Goal: Task Accomplishment & Management: Manage account settings

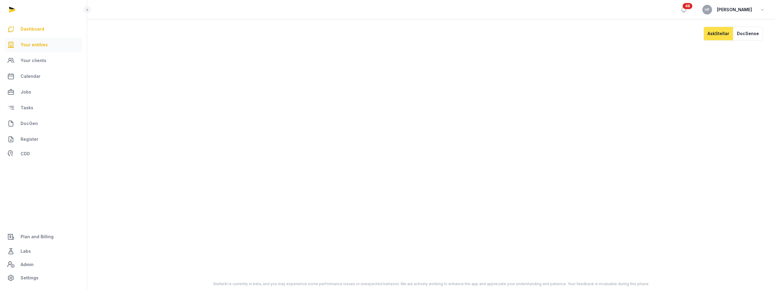
click at [38, 44] on span "Your entities" at bounding box center [34, 44] width 27 height 7
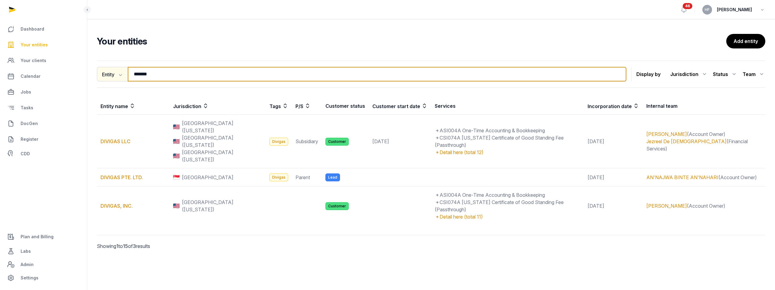
drag, startPoint x: 167, startPoint y: 69, endPoint x: 103, endPoint y: 68, distance: 63.9
click at [104, 69] on div "Entity Entity People Tags Services ******* Search" at bounding box center [361, 74] width 529 height 15
drag, startPoint x: 171, startPoint y: 76, endPoint x: 15, endPoint y: 72, distance: 156.8
click at [34, 72] on div "Dashboard Your entities Your clients Calendar Jobs Tasks DocGen Register CDD Pl…" at bounding box center [387, 145] width 775 height 290
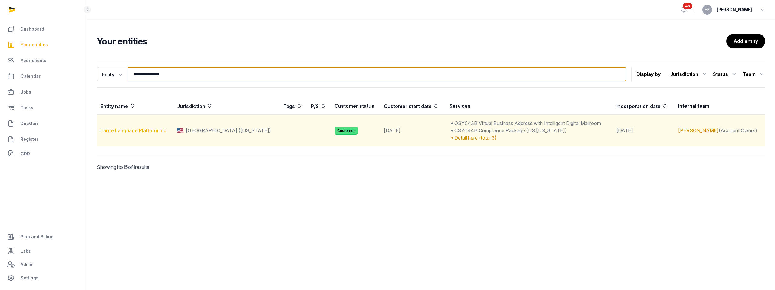
type input "**********"
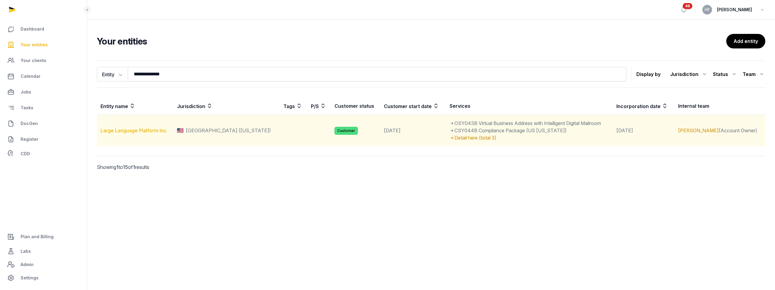
click at [138, 131] on link "Large Language Platform Inc." at bounding box center [133, 130] width 67 height 6
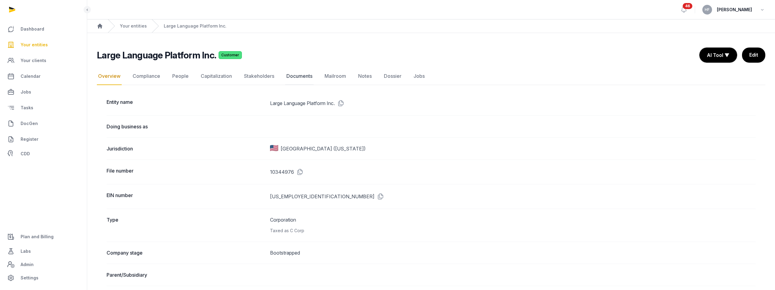
click at [303, 77] on link "Documents" at bounding box center [299, 77] width 28 height 18
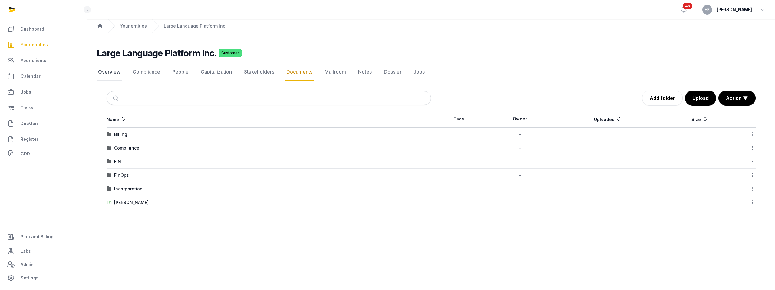
click at [113, 76] on link "Overview" at bounding box center [109, 72] width 25 height 18
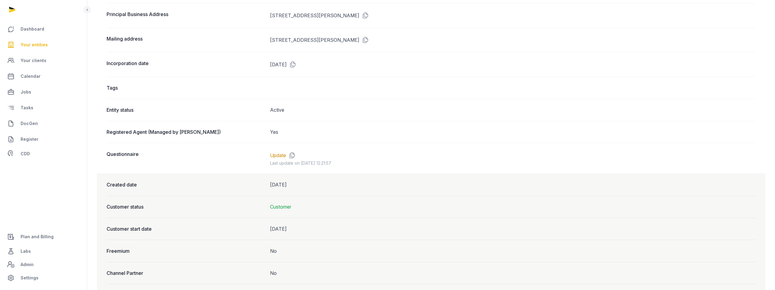
scroll to position [418, 0]
click at [283, 154] on link "Update" at bounding box center [278, 154] width 16 height 7
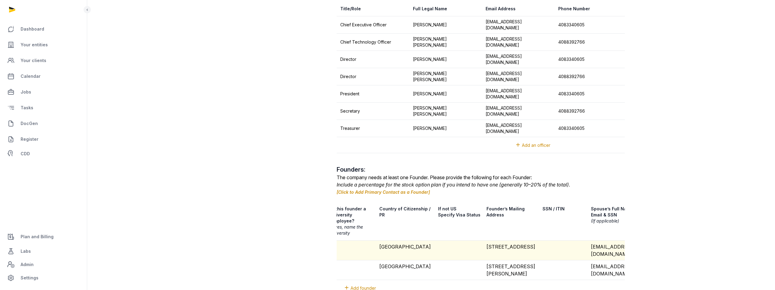
scroll to position [0, 211]
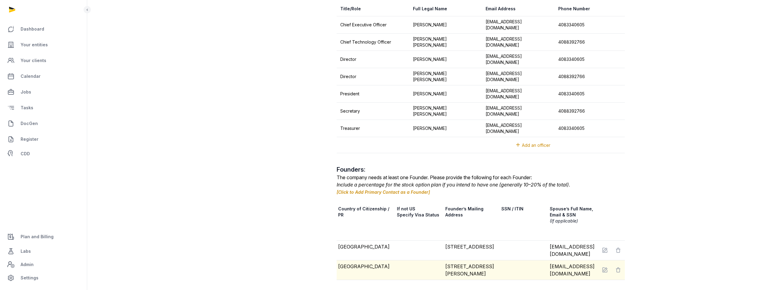
drag, startPoint x: 462, startPoint y: 264, endPoint x: 444, endPoint y: 246, distance: 25.0
click at [444, 260] on td "2445 S. Ellis St. Lakewood, CO 80228" at bounding box center [470, 270] width 56 height 20
copy td "2445 S. Ellis St. Lakewood, CO 80228"
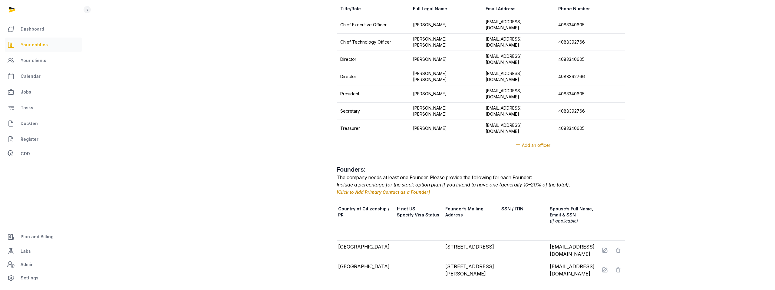
click at [25, 46] on span "Your entities" at bounding box center [34, 44] width 27 height 7
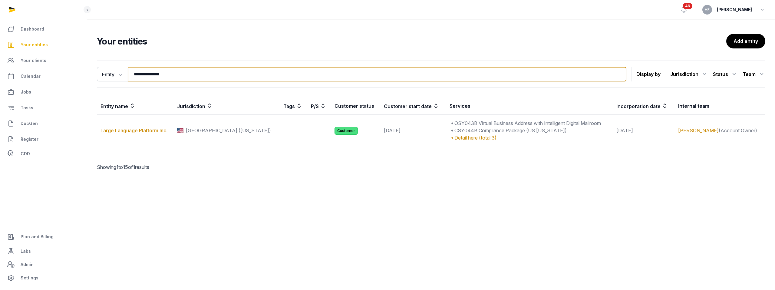
drag, startPoint x: 173, startPoint y: 75, endPoint x: 96, endPoint y: 66, distance: 78.1
click at [97, 66] on div "**********" at bounding box center [431, 74] width 668 height 27
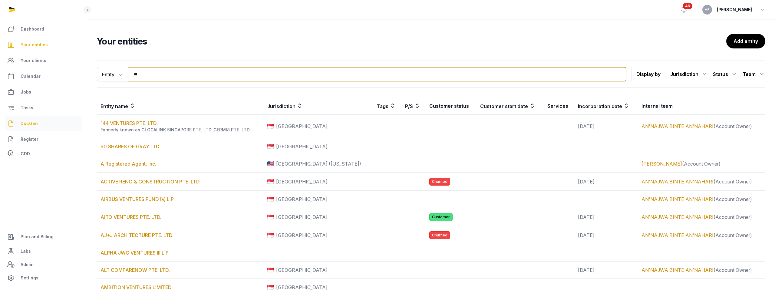
type input "**"
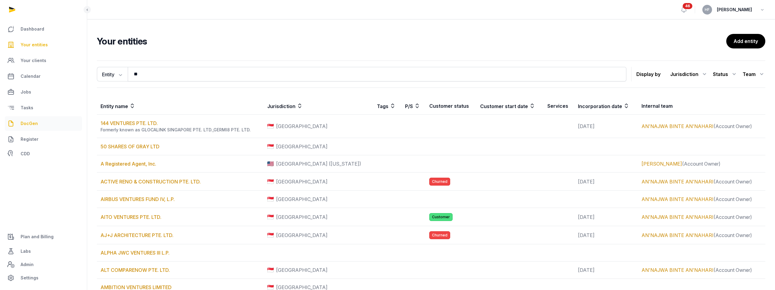
click at [36, 124] on span "DocGen" at bounding box center [29, 123] width 17 height 7
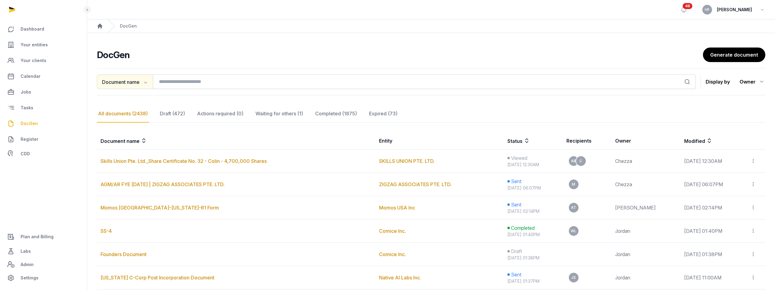
click at [147, 83] on icon "button" at bounding box center [145, 82] width 6 height 6
click at [127, 107] on div "Entity" at bounding box center [121, 107] width 48 height 12
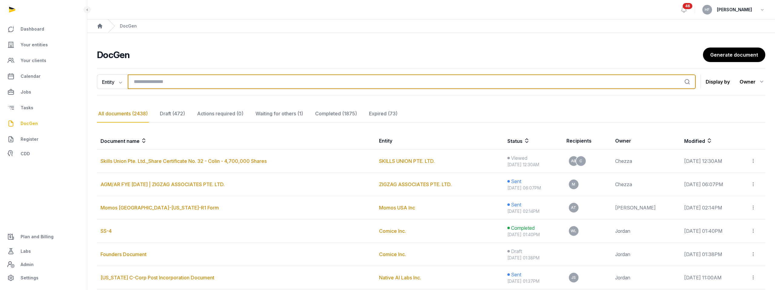
click at [169, 81] on input "search" at bounding box center [412, 81] width 568 height 15
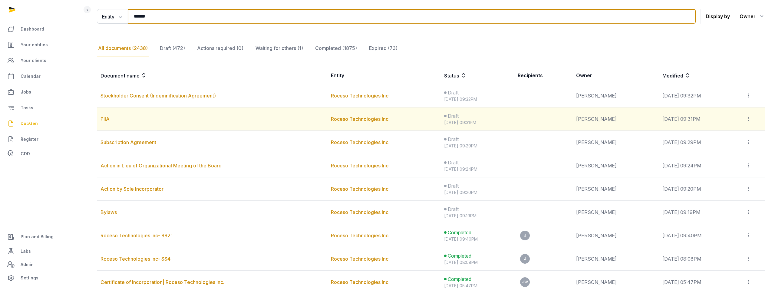
scroll to position [66, 0]
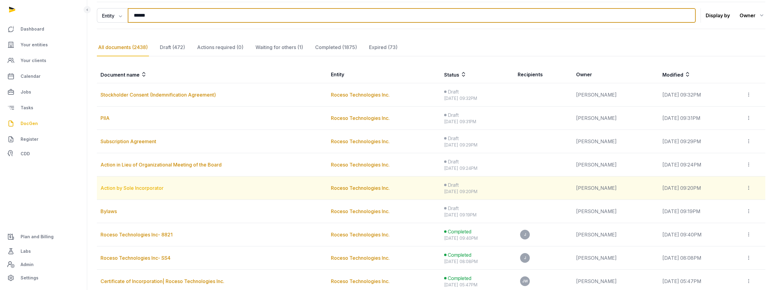
type input "******"
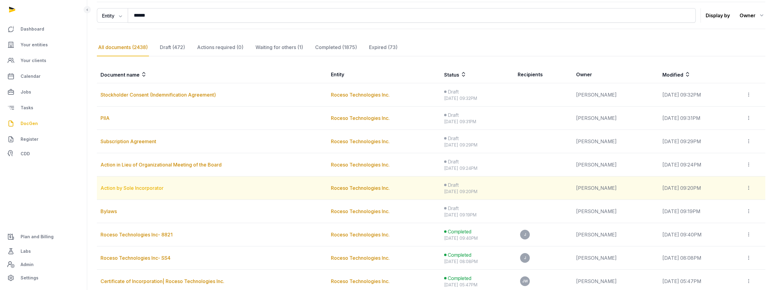
click at [154, 187] on link "Action by Sole Incorporator" at bounding box center [131, 188] width 63 height 6
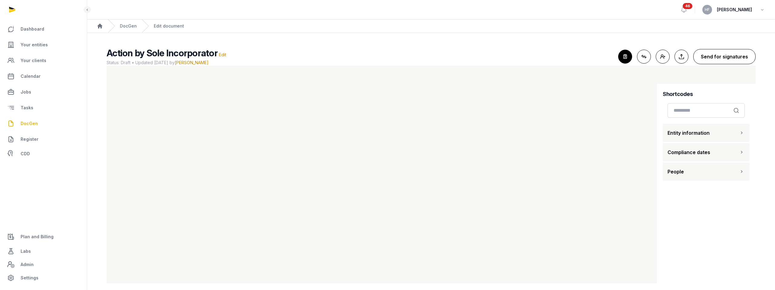
click at [726, 61] on button "Send for signatures" at bounding box center [724, 56] width 62 height 15
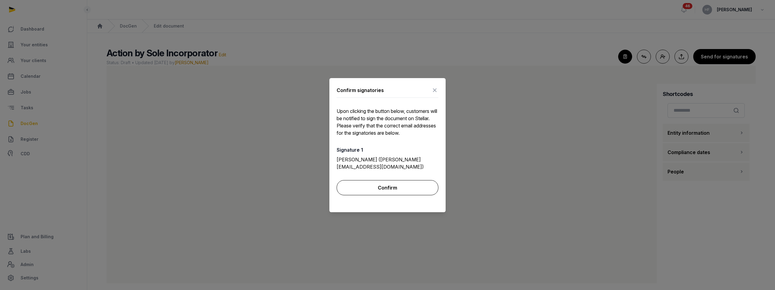
click at [401, 186] on button "Confirm" at bounding box center [388, 187] width 102 height 15
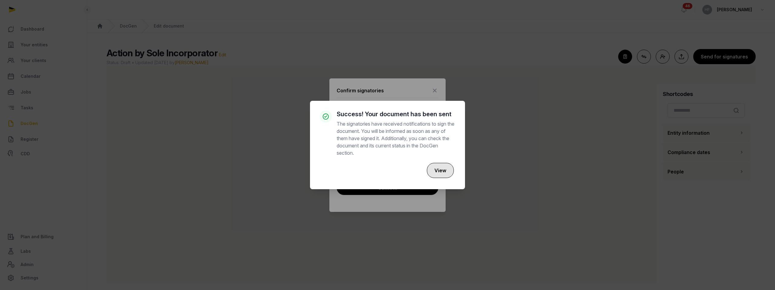
click at [442, 170] on button "View" at bounding box center [440, 170] width 27 height 15
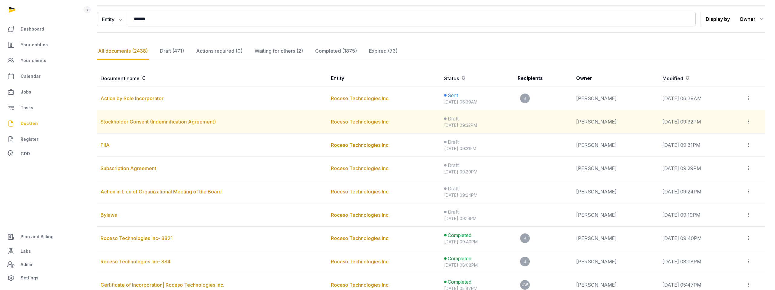
scroll to position [63, 0]
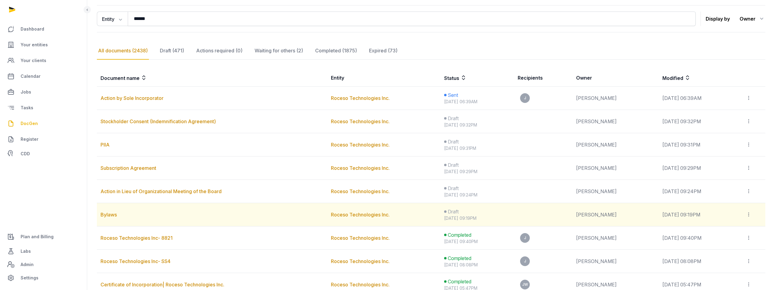
click at [108, 219] on td "Bylaws" at bounding box center [212, 214] width 230 height 23
click at [108, 215] on link "Bylaws" at bounding box center [108, 215] width 16 height 6
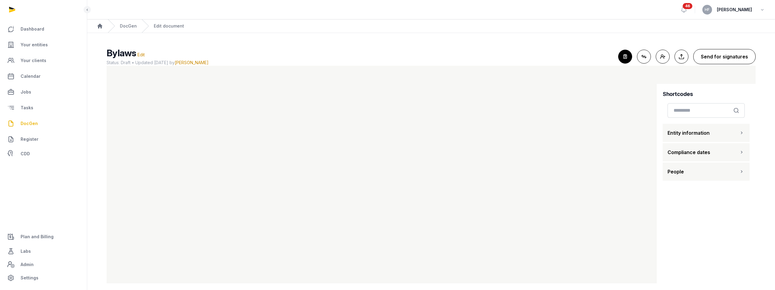
click at [711, 55] on button "Send for signatures" at bounding box center [724, 56] width 62 height 15
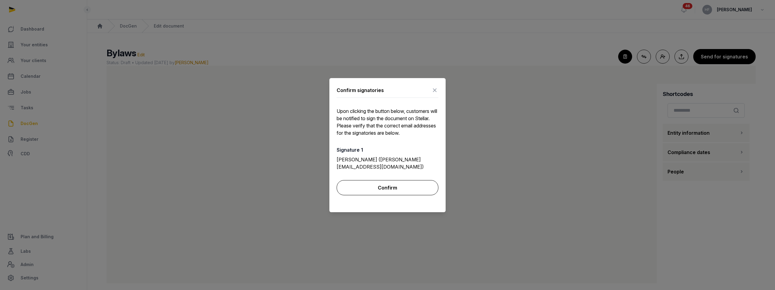
click at [382, 183] on button "Confirm" at bounding box center [388, 187] width 102 height 15
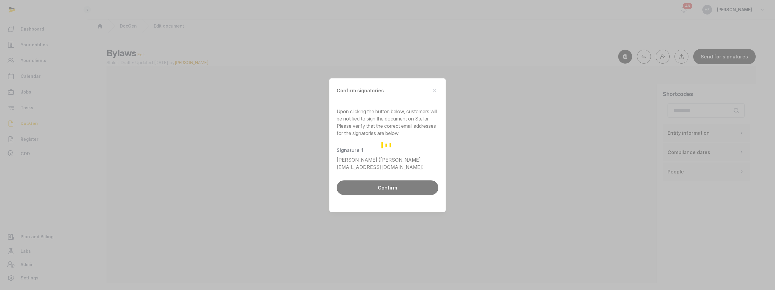
click at [131, 28] on div "Loading" at bounding box center [387, 145] width 775 height 290
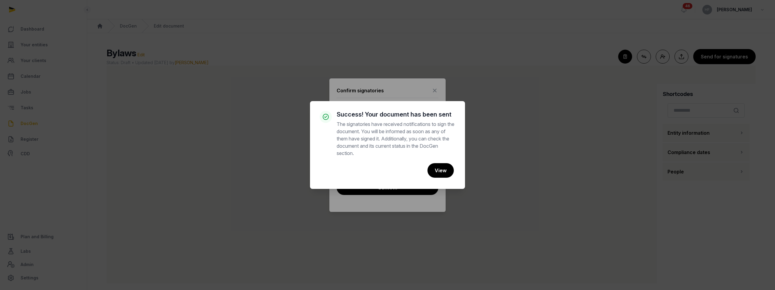
click at [131, 27] on div "× Success! Your document has been sent The signatories have received notificati…" at bounding box center [387, 145] width 775 height 290
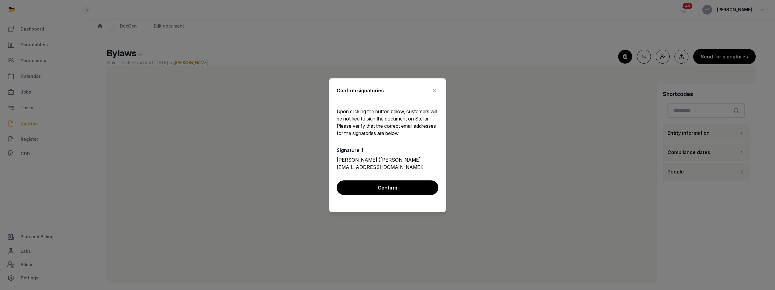
click at [131, 27] on div at bounding box center [387, 145] width 775 height 290
click at [349, 180] on button "Confirm" at bounding box center [388, 187] width 102 height 15
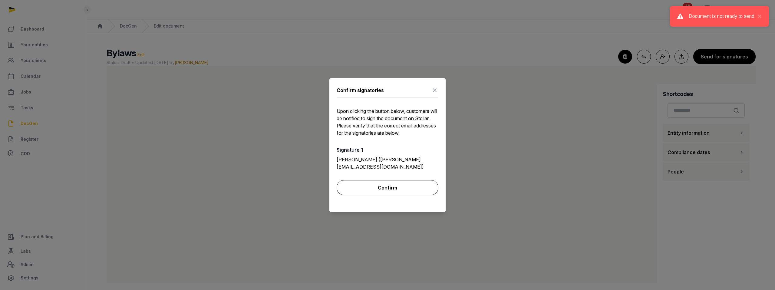
click at [409, 181] on button "Confirm" at bounding box center [388, 187] width 102 height 15
click at [436, 94] on icon at bounding box center [434, 91] width 7 height 10
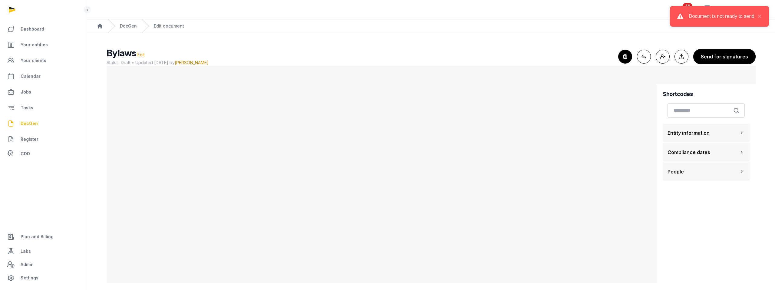
scroll to position [5, 0]
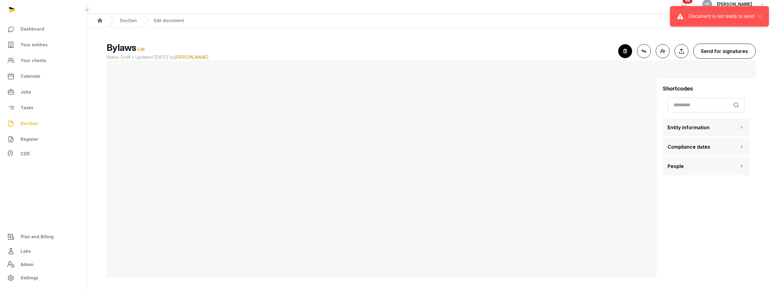
click at [713, 49] on button "Send for signatures" at bounding box center [724, 51] width 62 height 15
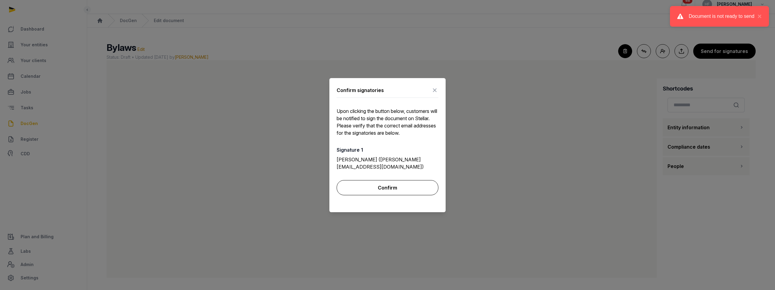
click at [384, 186] on button "Confirm" at bounding box center [388, 187] width 102 height 15
click at [435, 93] on icon at bounding box center [434, 91] width 7 height 10
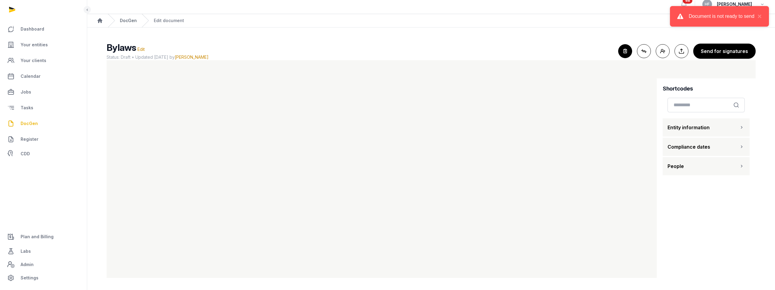
click at [132, 22] on link "DocGen" at bounding box center [128, 21] width 17 height 6
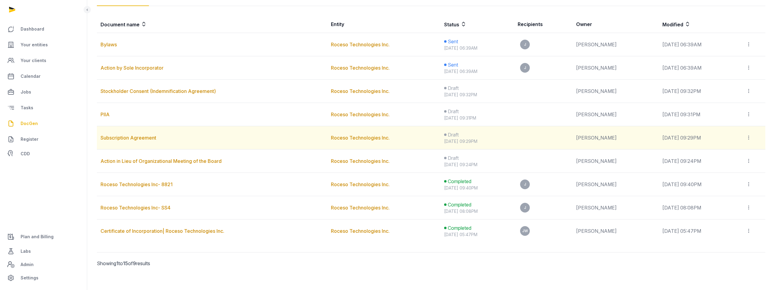
scroll to position [119, 0]
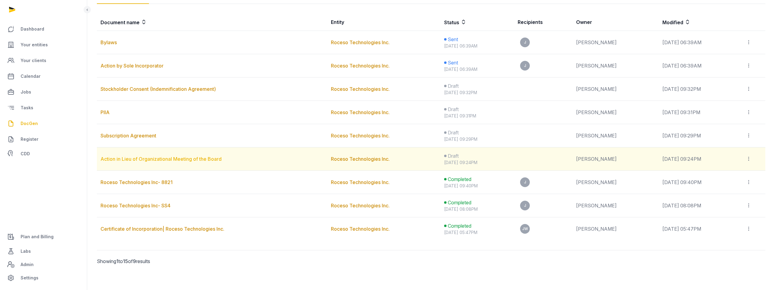
click at [167, 157] on link "Action in Lieu of Organizational Meeting of the Board" at bounding box center [160, 159] width 121 height 6
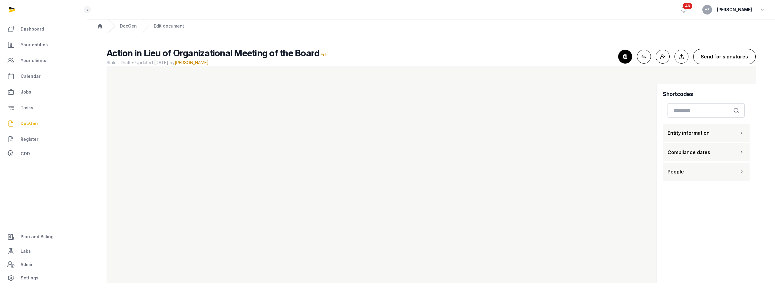
click at [706, 59] on button "Send for signatures" at bounding box center [724, 56] width 62 height 15
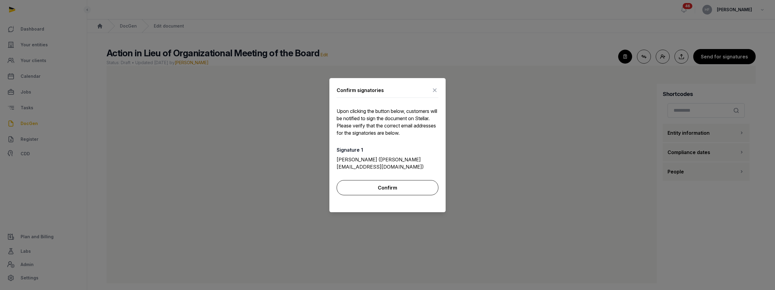
click at [414, 182] on button "Confirm" at bounding box center [388, 187] width 102 height 15
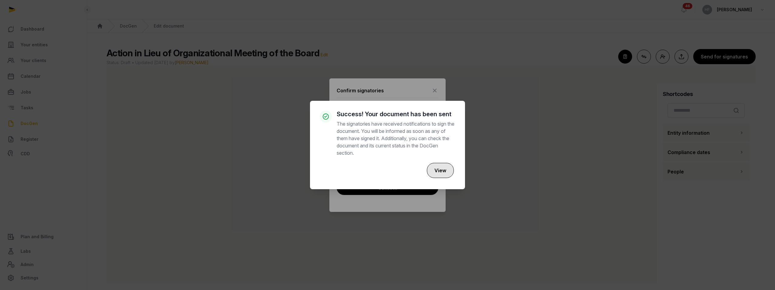
click at [446, 172] on button "View" at bounding box center [440, 170] width 27 height 15
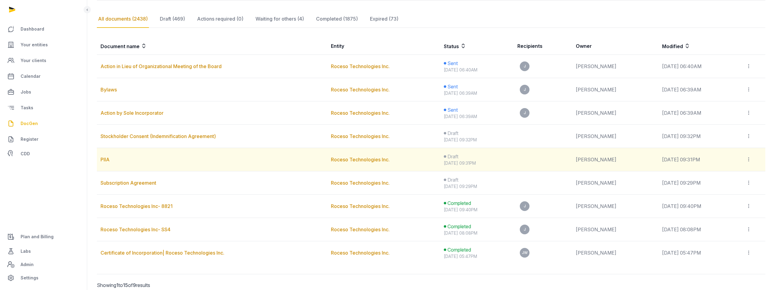
scroll to position [96, 0]
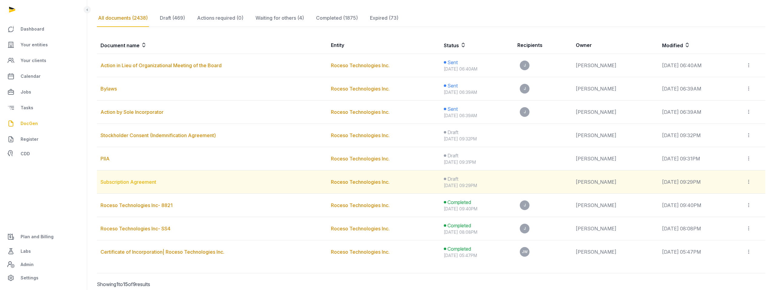
click at [146, 181] on link "Subscription Agreement" at bounding box center [128, 182] width 56 height 6
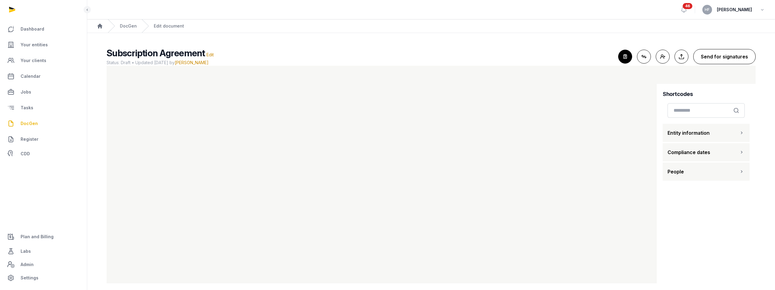
click at [728, 59] on button "Send for signatures" at bounding box center [724, 56] width 62 height 15
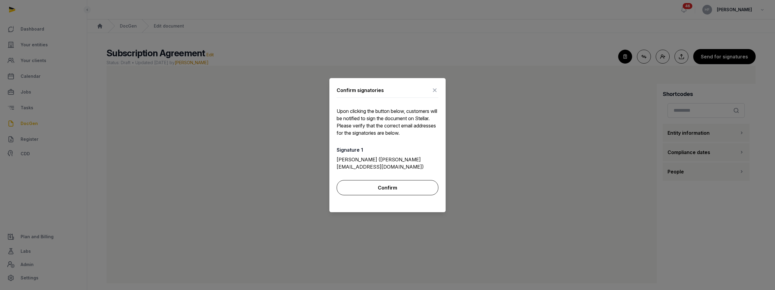
click at [417, 180] on button "Confirm" at bounding box center [388, 187] width 102 height 15
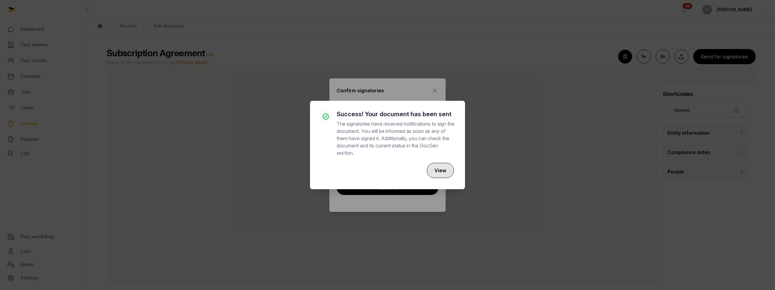
click at [442, 172] on button "View" at bounding box center [440, 170] width 27 height 15
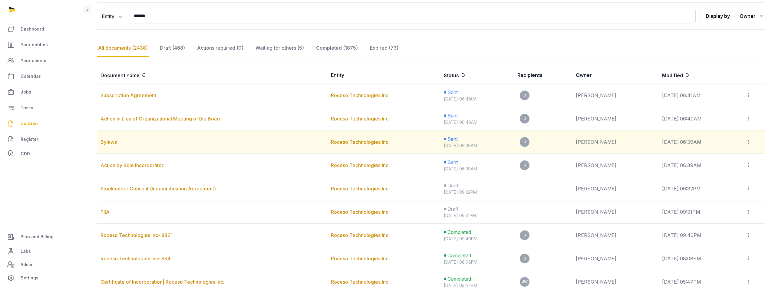
scroll to position [66, 0]
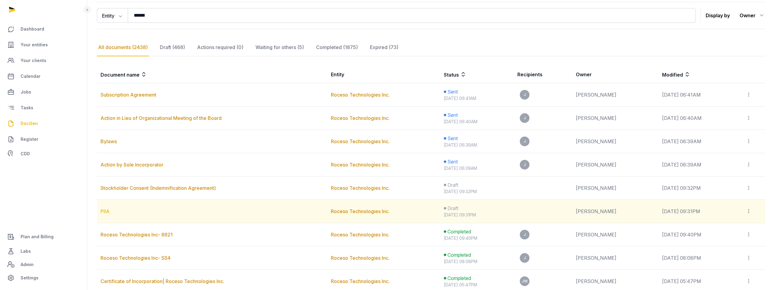
click at [106, 212] on link "PIIA" at bounding box center [104, 211] width 9 height 6
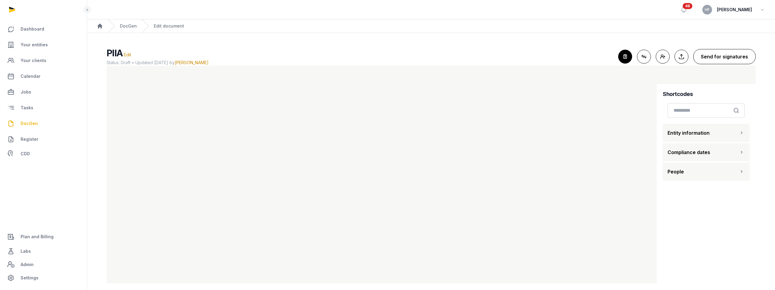
click at [714, 57] on button "Send for signatures" at bounding box center [724, 56] width 62 height 15
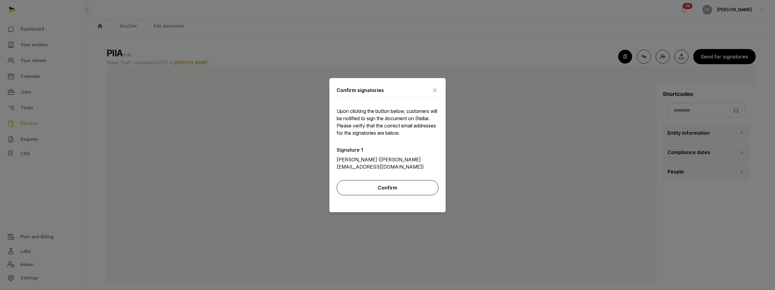
click at [418, 183] on button "Confirm" at bounding box center [388, 187] width 102 height 15
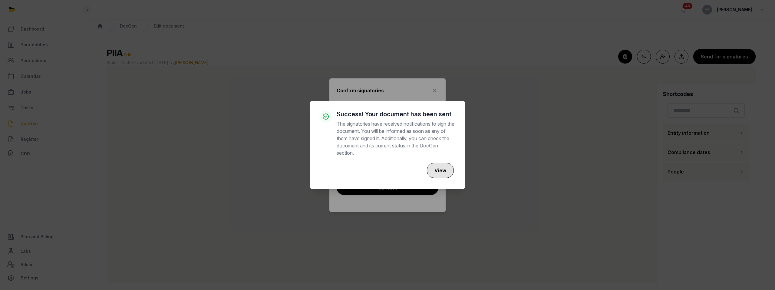
click at [436, 172] on button "View" at bounding box center [440, 170] width 27 height 15
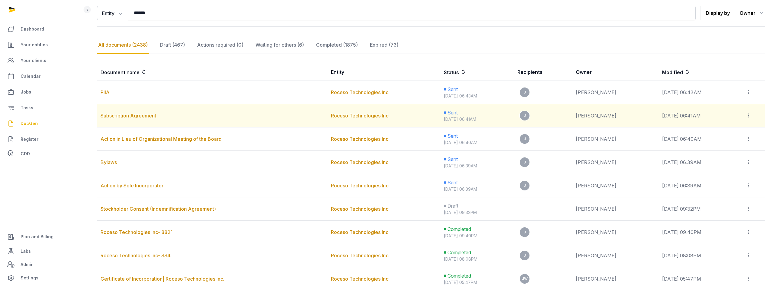
scroll to position [74, 0]
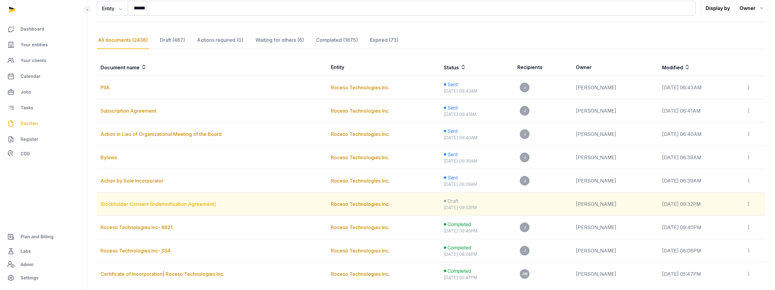
click at [132, 202] on link "Stockholder Consent (Indemnification Agreement)" at bounding box center [157, 204] width 115 height 6
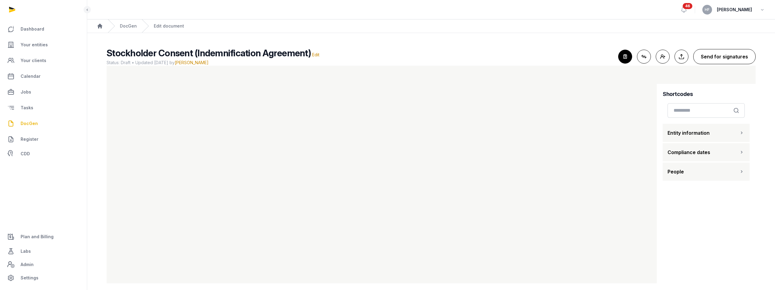
click at [713, 58] on button "Send for signatures" at bounding box center [724, 56] width 62 height 15
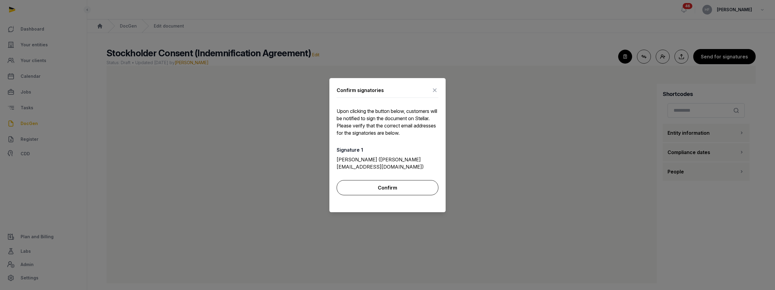
click at [409, 180] on button "Confirm" at bounding box center [388, 187] width 102 height 15
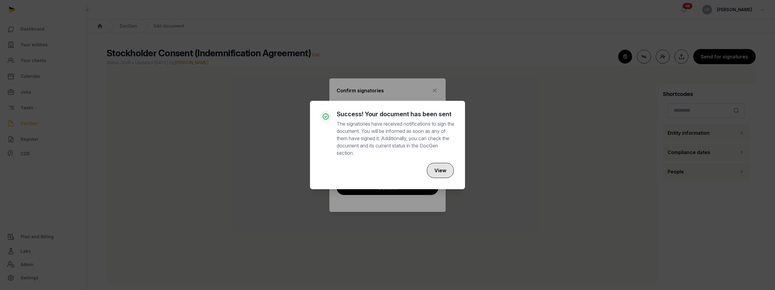
click at [449, 172] on button "View" at bounding box center [440, 170] width 27 height 15
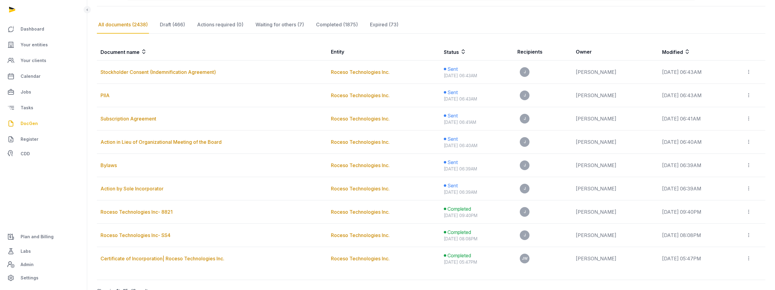
scroll to position [90, 0]
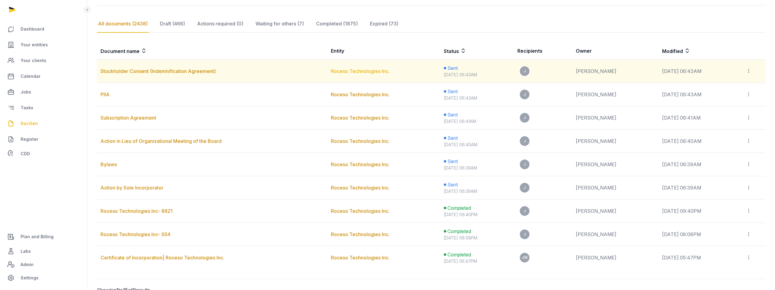
click at [365, 69] on link "Roceso Technologies Inc." at bounding box center [360, 71] width 59 height 6
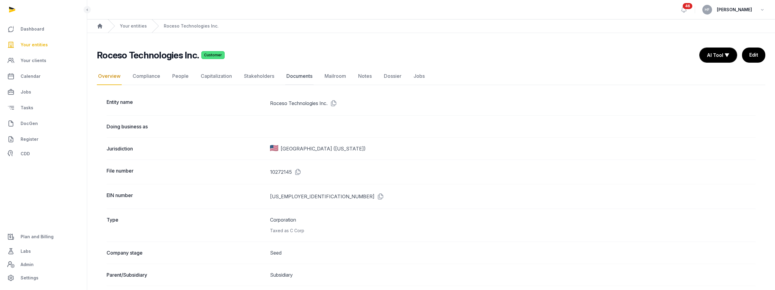
click at [302, 77] on link "Documents" at bounding box center [299, 77] width 28 height 18
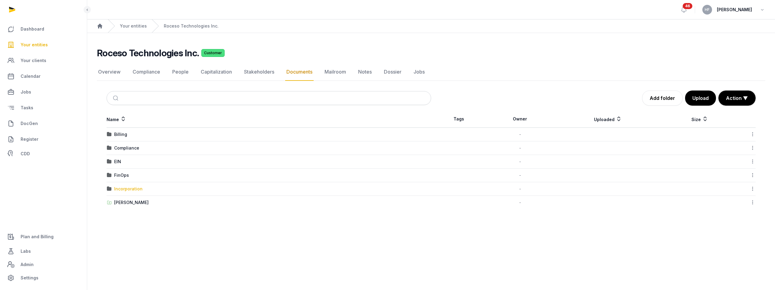
click at [140, 186] on div "Incorporation" at bounding box center [128, 189] width 28 height 6
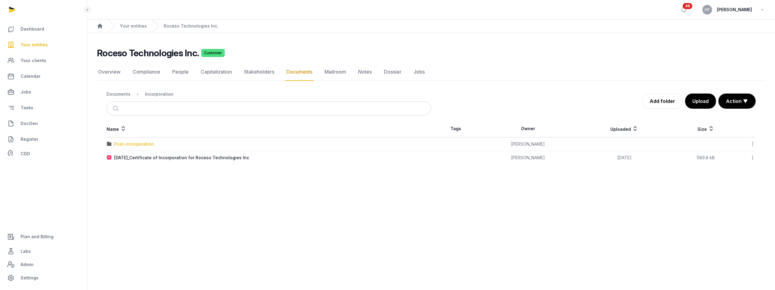
click at [147, 145] on div "Post-incorporation" at bounding box center [134, 144] width 40 height 6
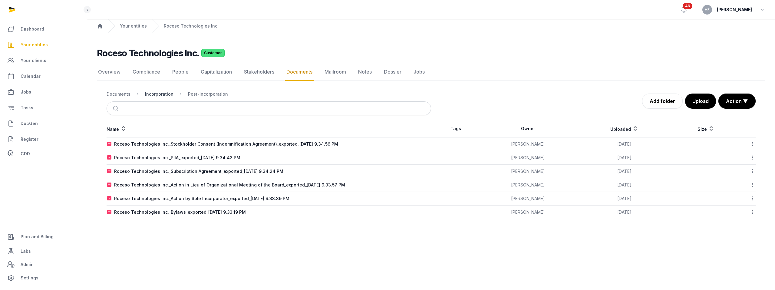
click at [165, 94] on div "Incorporation" at bounding box center [159, 94] width 28 height 6
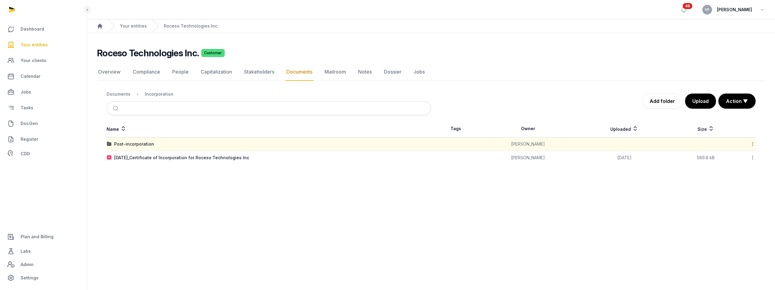
click at [752, 144] on icon at bounding box center [752, 144] width 5 height 6
click at [737, 170] on div "Edit properties" at bounding box center [731, 170] width 48 height 11
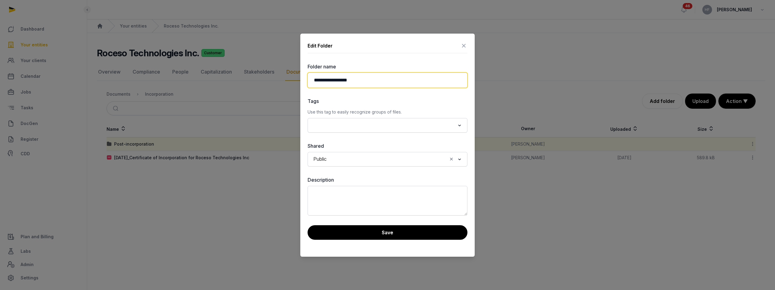
click at [393, 79] on input "**********" at bounding box center [388, 80] width 160 height 15
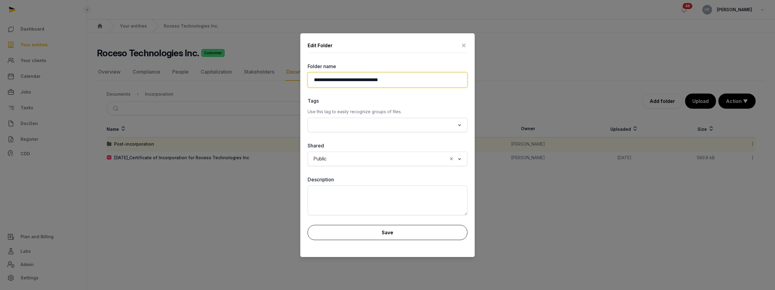
type input "**********"
click at [385, 232] on button "Save" at bounding box center [388, 232] width 160 height 15
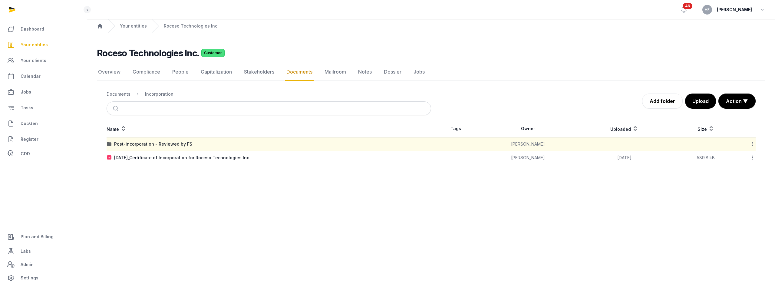
click at [755, 142] on icon at bounding box center [752, 144] width 5 height 6
click at [740, 172] on div "Edit properties" at bounding box center [731, 170] width 48 height 11
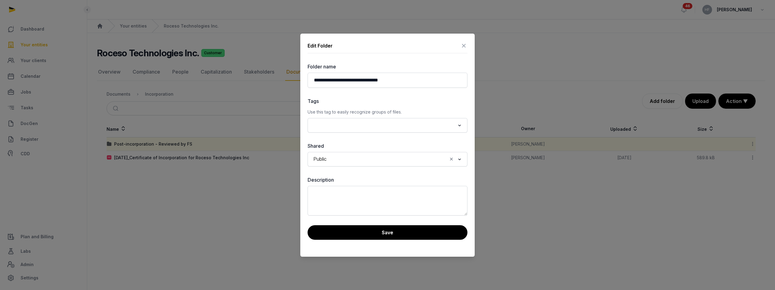
click at [451, 159] on icon "Clear Selected" at bounding box center [451, 159] width 5 height 6
click at [395, 157] on input "Search for option" at bounding box center [383, 159] width 144 height 8
click at [372, 172] on li "Private" at bounding box center [387, 172] width 159 height 9
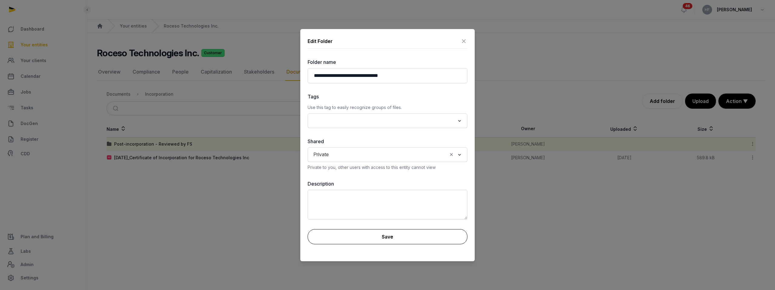
click at [396, 233] on button "Save" at bounding box center [388, 236] width 160 height 15
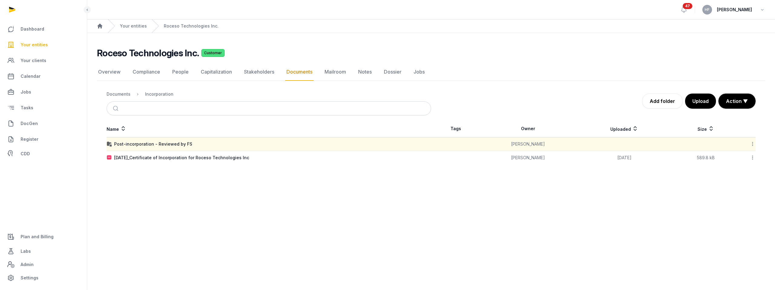
click at [46, 50] on link "Your entities" at bounding box center [43, 45] width 77 height 15
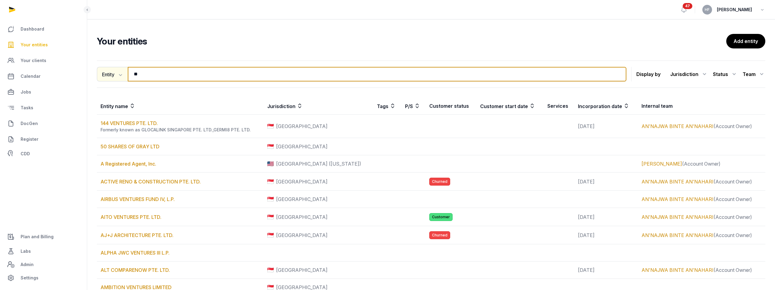
drag, startPoint x: 152, startPoint y: 75, endPoint x: 110, endPoint y: 71, distance: 41.8
click at [112, 71] on div "Entity Entity People Tags Services ** Search" at bounding box center [361, 74] width 529 height 15
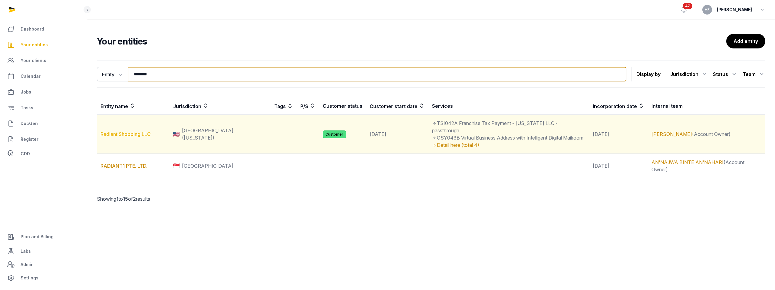
type input "*******"
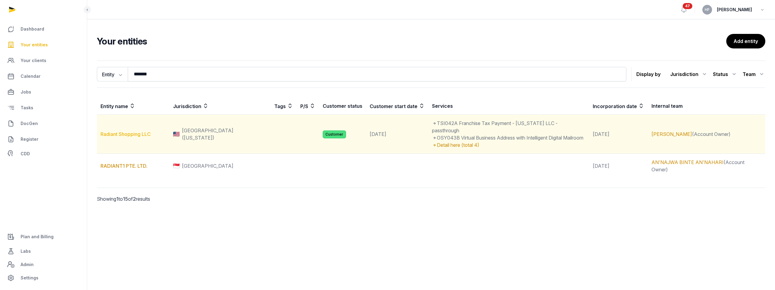
click at [137, 132] on link "Radiant Shopping LLC" at bounding box center [125, 134] width 50 height 6
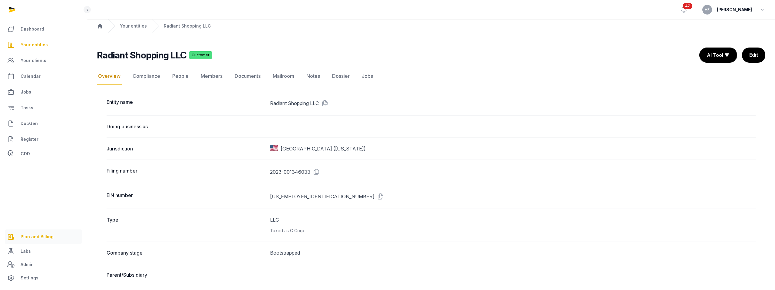
click at [44, 236] on span "Plan and Billing" at bounding box center [37, 236] width 33 height 7
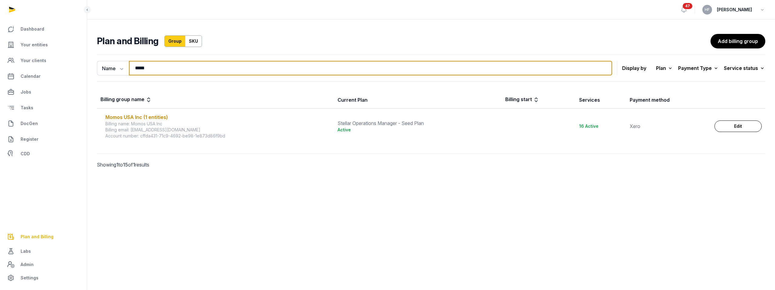
drag, startPoint x: 164, startPoint y: 71, endPoint x: 93, endPoint y: 71, distance: 71.4
click at [97, 71] on div "Name Name Email ***** Search" at bounding box center [354, 68] width 515 height 15
type input "*******"
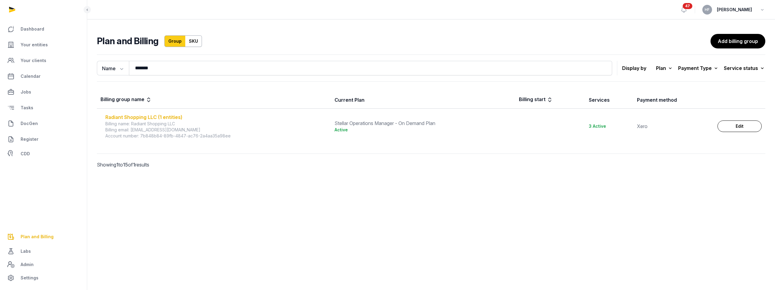
click at [159, 117] on div "Radiant Shopping LLC (1 entities)" at bounding box center [216, 117] width 222 height 7
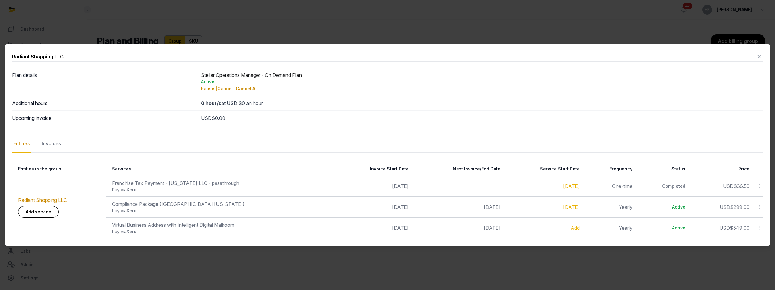
click at [760, 57] on icon at bounding box center [759, 57] width 7 height 10
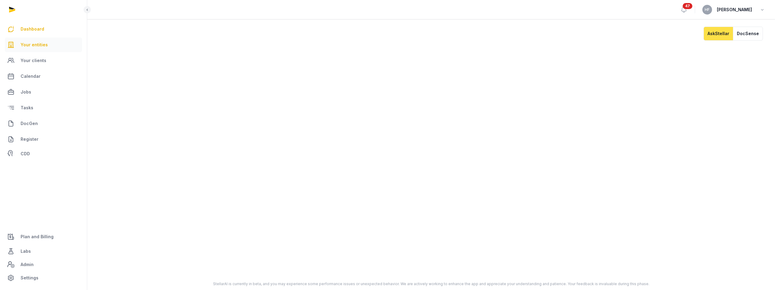
click at [47, 45] on link "Your entities" at bounding box center [43, 45] width 77 height 15
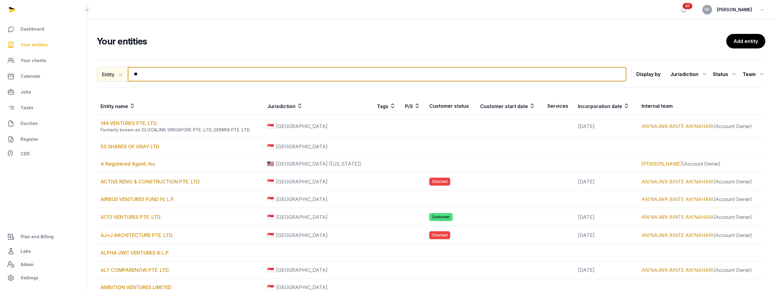
drag, startPoint x: 148, startPoint y: 76, endPoint x: 106, endPoint y: 74, distance: 42.7
click at [107, 74] on div "Entity Entity People Tags Services ** Search" at bounding box center [361, 74] width 529 height 15
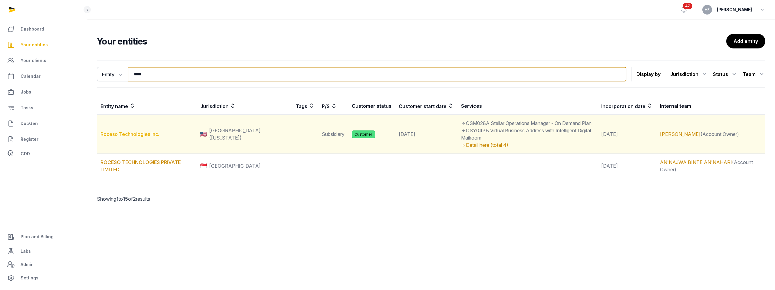
type input "****"
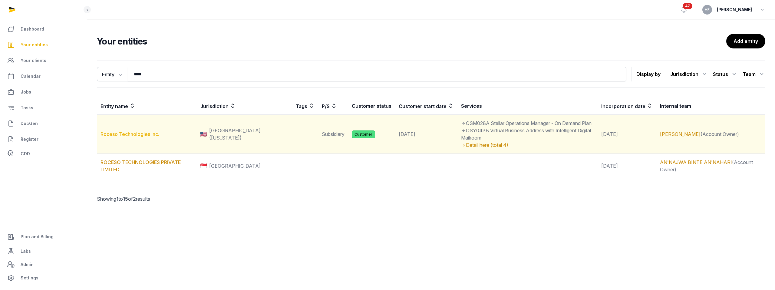
click at [149, 131] on link "Roceso Technologies Inc." at bounding box center [129, 134] width 59 height 6
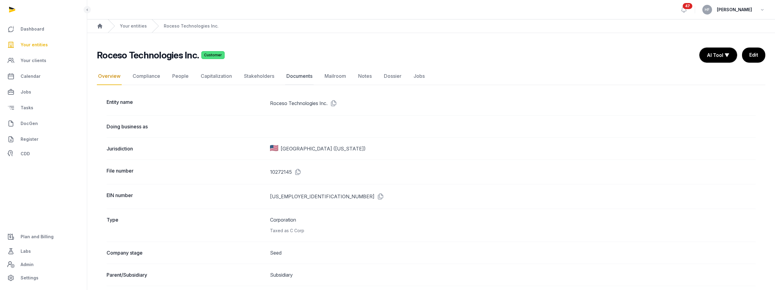
click at [295, 79] on link "Documents" at bounding box center [299, 77] width 28 height 18
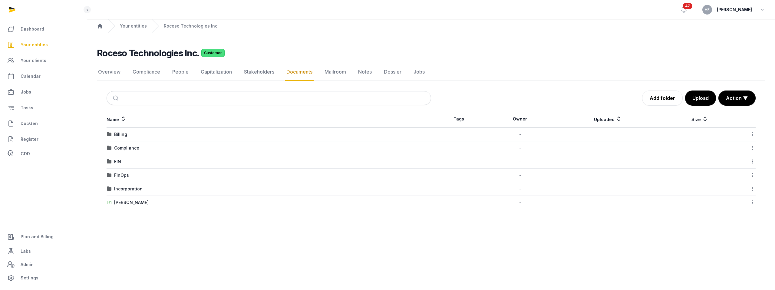
click at [143, 189] on div "Incorporation" at bounding box center [269, 189] width 324 height 6
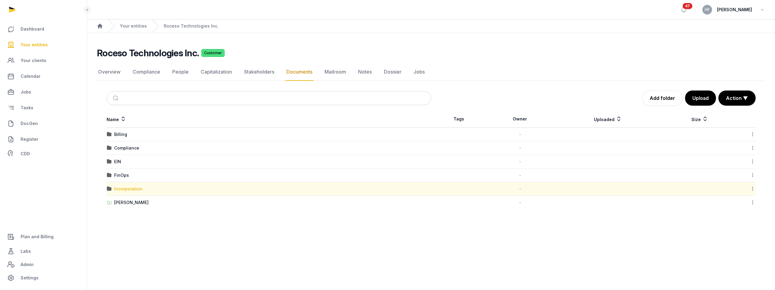
click at [137, 189] on div "Incorporation" at bounding box center [128, 189] width 28 height 6
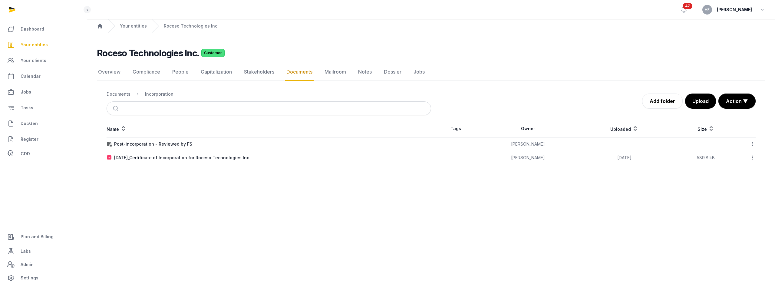
click at [753, 143] on icon at bounding box center [752, 144] width 5 height 6
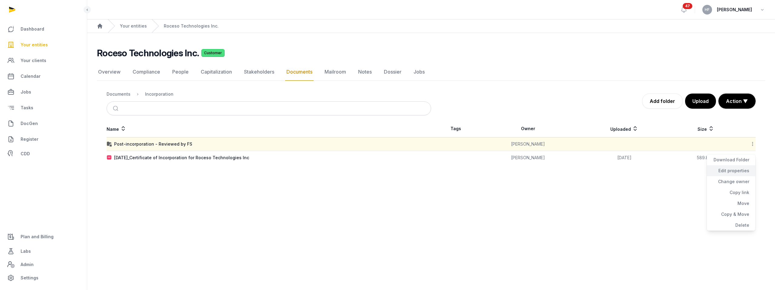
click at [740, 170] on div "Edit properties" at bounding box center [731, 170] width 48 height 11
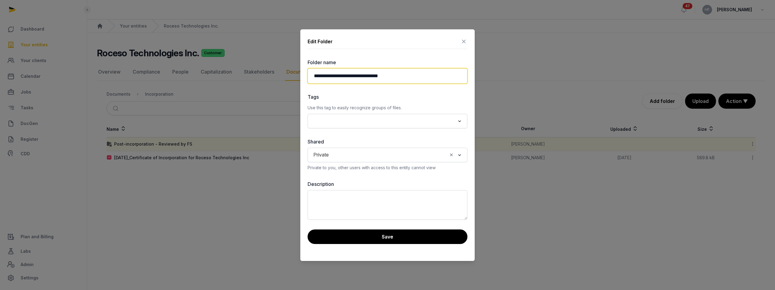
drag, startPoint x: 404, startPoint y: 77, endPoint x: 362, endPoint y: 76, distance: 42.1
click at [362, 76] on input "**********" at bounding box center [388, 75] width 160 height 15
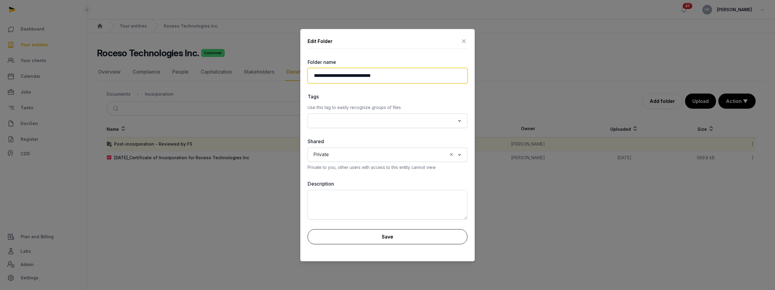
type input "**********"
click at [380, 234] on button "Save" at bounding box center [388, 236] width 160 height 15
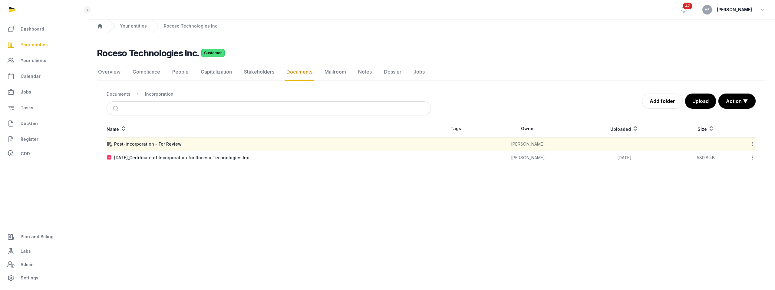
click at [753, 144] on icon at bounding box center [752, 144] width 5 height 6
click at [737, 170] on div "Edit properties" at bounding box center [731, 170] width 48 height 11
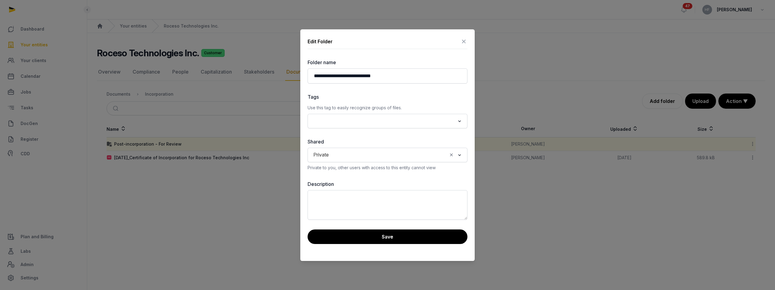
click at [452, 154] on icon "Clear Selected" at bounding box center [451, 155] width 5 height 6
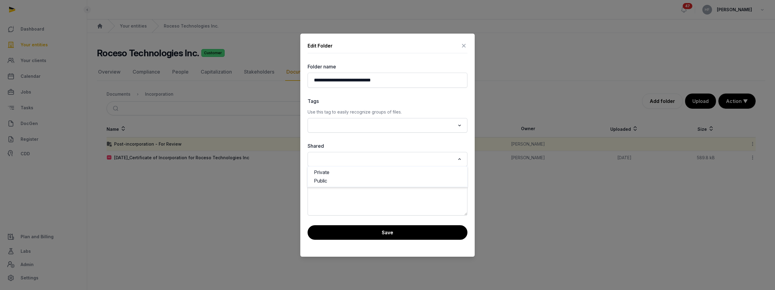
click at [389, 155] on input "Search for option" at bounding box center [383, 159] width 144 height 8
click at [366, 178] on li "Public" at bounding box center [387, 180] width 159 height 9
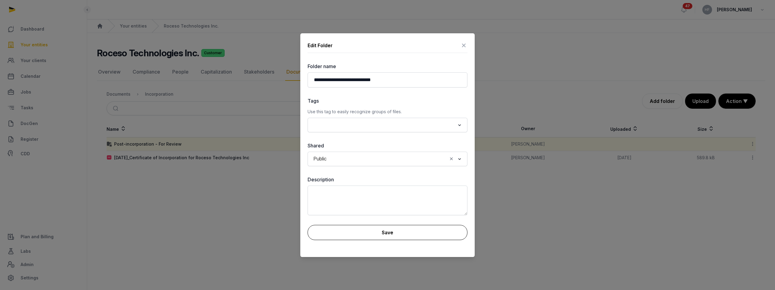
click at [385, 231] on button "Save" at bounding box center [388, 232] width 160 height 15
